Goal: Information Seeking & Learning: Learn about a topic

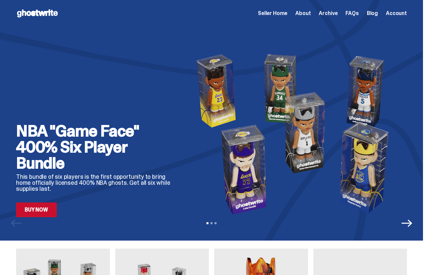
click at [329, 11] on span "Archive" at bounding box center [328, 13] width 19 height 5
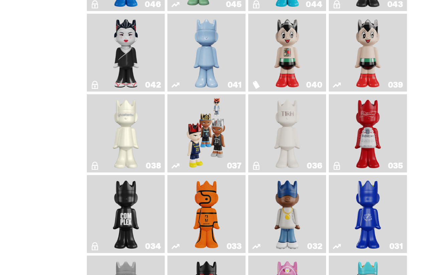
scroll to position [581, 0]
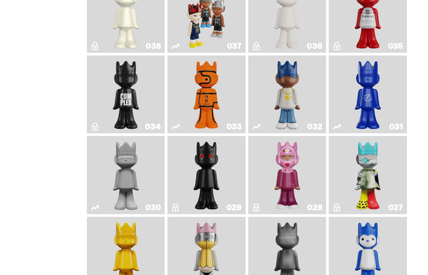
click at [195, 27] on img "Game Face (2024)" at bounding box center [206, 13] width 41 height 73
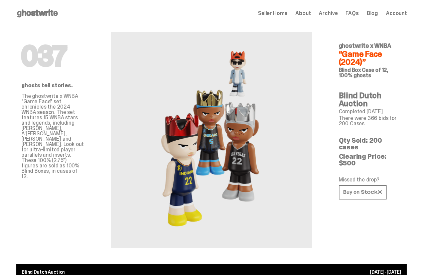
click at [332, 13] on span "Archive" at bounding box center [328, 13] width 19 height 5
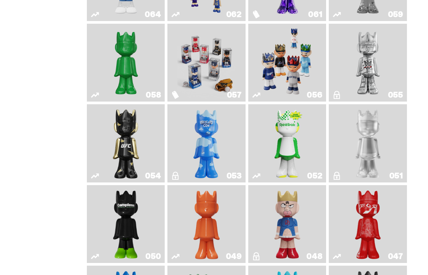
scroll to position [126, 0]
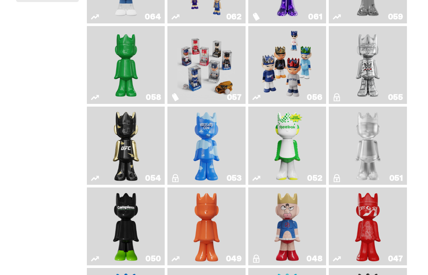
click at [278, 65] on img "Game Face (2025)" at bounding box center [287, 65] width 58 height 73
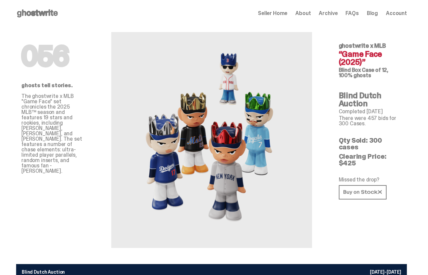
click at [335, 12] on span "Archive" at bounding box center [328, 13] width 19 height 5
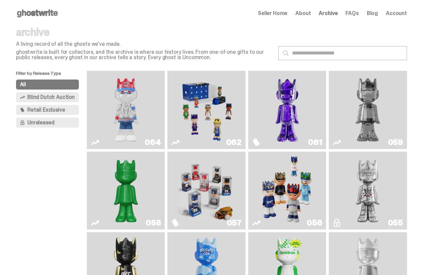
scroll to position [16, 0]
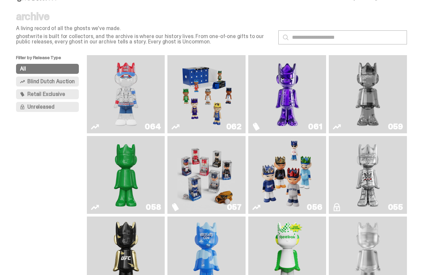
click at [273, 81] on img "Fantasy" at bounding box center [287, 94] width 58 height 73
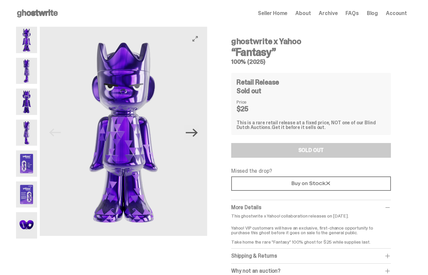
click at [192, 134] on icon "Next" at bounding box center [192, 133] width 12 height 12
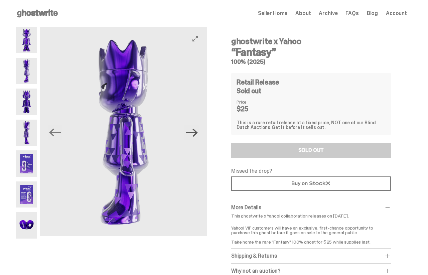
click at [192, 134] on icon "Next" at bounding box center [192, 133] width 12 height 12
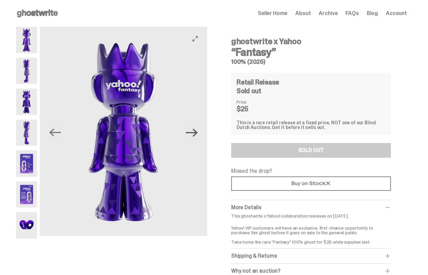
click at [192, 134] on icon "Next" at bounding box center [192, 133] width 12 height 12
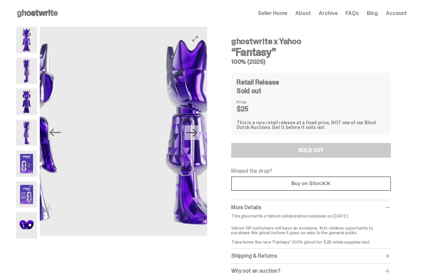
click at [192, 134] on icon "Next" at bounding box center [192, 133] width 12 height 12
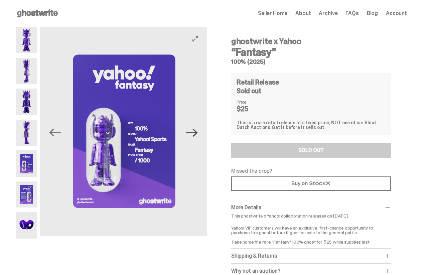
click at [192, 134] on icon "Next" at bounding box center [192, 133] width 12 height 12
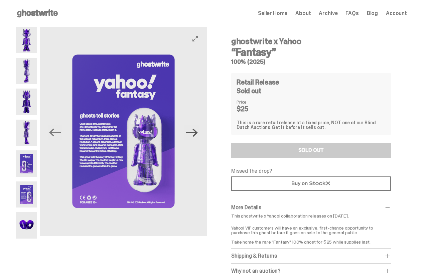
click at [192, 134] on icon "Next" at bounding box center [192, 133] width 12 height 12
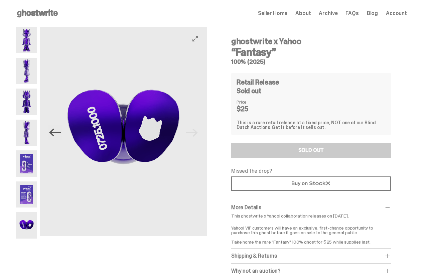
click at [53, 130] on icon "Previous" at bounding box center [55, 133] width 12 height 8
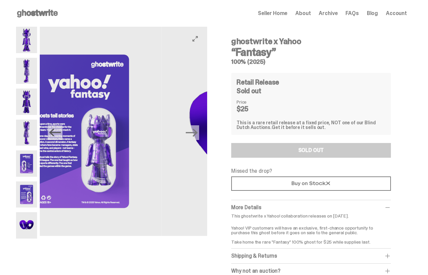
click at [53, 130] on icon "Previous" at bounding box center [55, 133] width 12 height 8
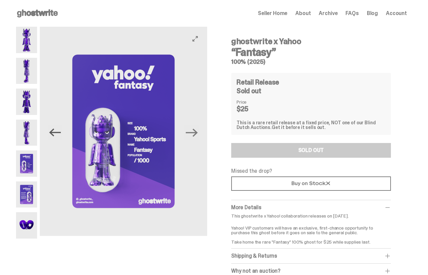
click at [53, 130] on icon "Previous" at bounding box center [55, 133] width 12 height 8
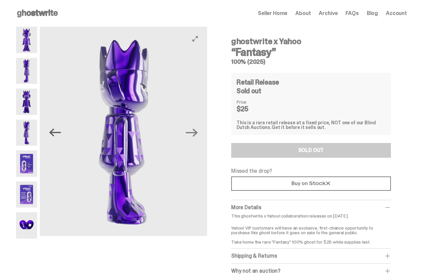
click at [53, 130] on icon "Previous" at bounding box center [55, 133] width 12 height 8
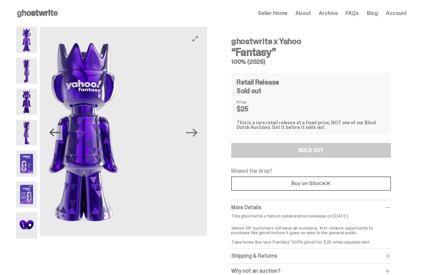
click at [53, 130] on icon "Previous" at bounding box center [55, 133] width 12 height 8
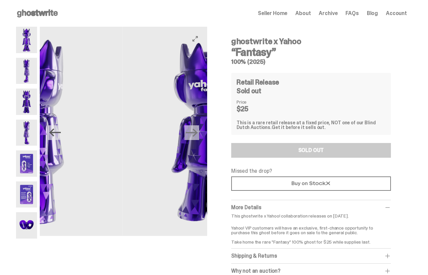
click at [53, 130] on icon "Previous" at bounding box center [55, 133] width 12 height 8
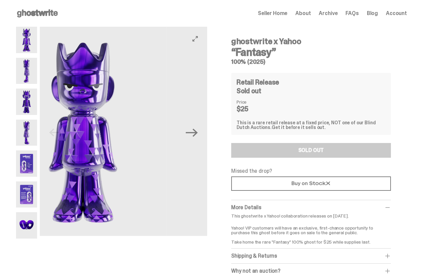
click at [53, 130] on img at bounding box center [82, 131] width 167 height 209
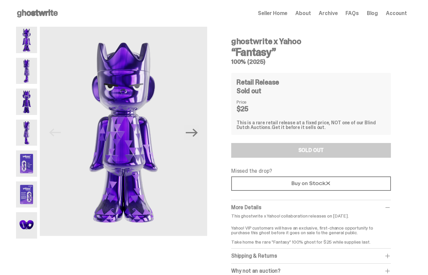
click at [332, 11] on span "Archive" at bounding box center [328, 13] width 19 height 5
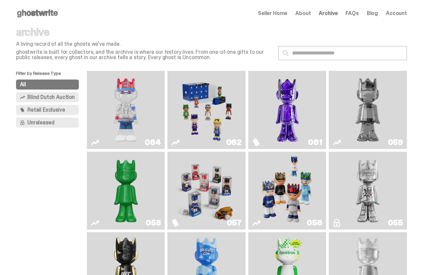
click at [190, 112] on img "Game Face (2025)" at bounding box center [206, 110] width 58 height 73
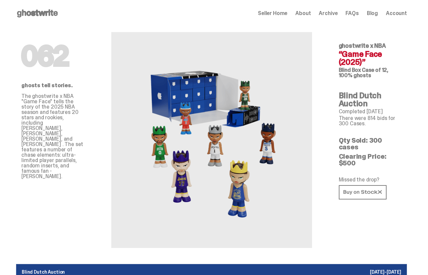
click at [332, 15] on span "Archive" at bounding box center [328, 13] width 19 height 5
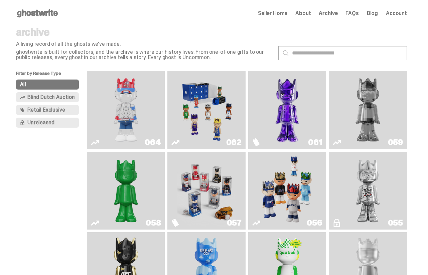
click at [236, 106] on img "Game Face (2025)" at bounding box center [206, 110] width 58 height 73
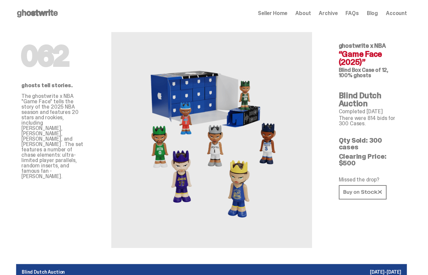
click at [334, 11] on span "Archive" at bounding box center [328, 13] width 19 height 5
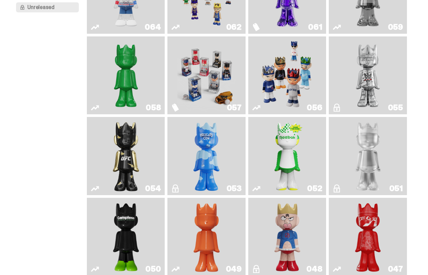
scroll to position [184, 0]
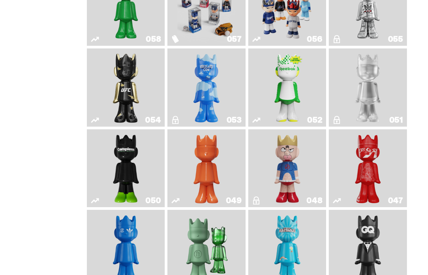
click at [277, 113] on img "Court Victory" at bounding box center [287, 87] width 31 height 73
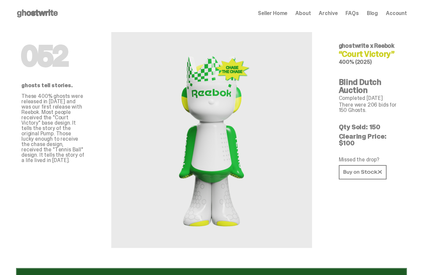
click at [333, 15] on span "Archive" at bounding box center [328, 13] width 19 height 5
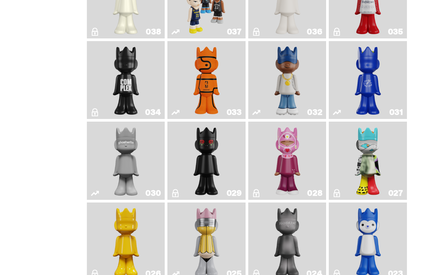
scroll to position [622, 0]
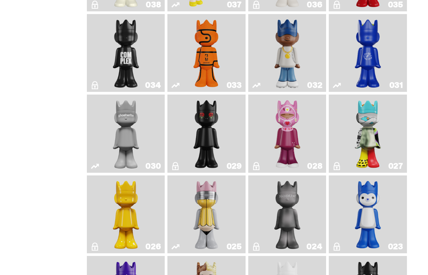
click at [203, 74] on img "Game Ball" at bounding box center [206, 53] width 31 height 73
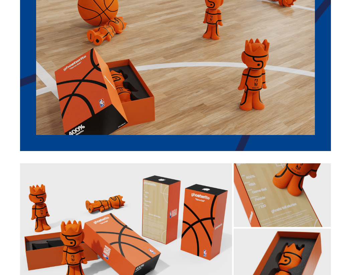
scroll to position [981, 0]
